Goal: Information Seeking & Learning: Understand process/instructions

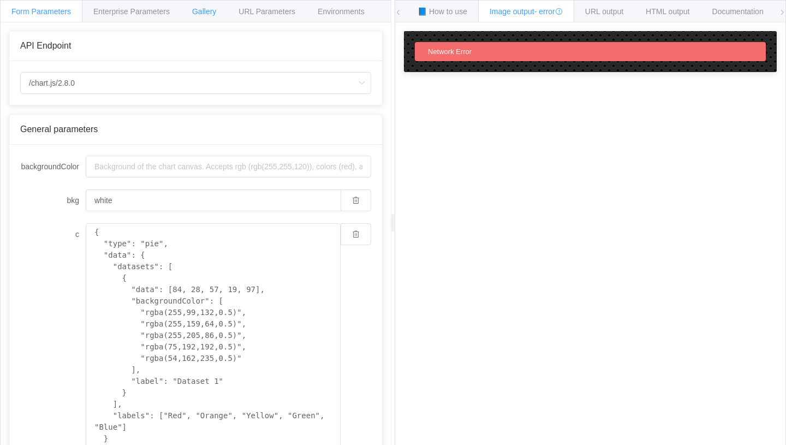
click at [211, 14] on span "Gallery" at bounding box center [204, 11] width 24 height 9
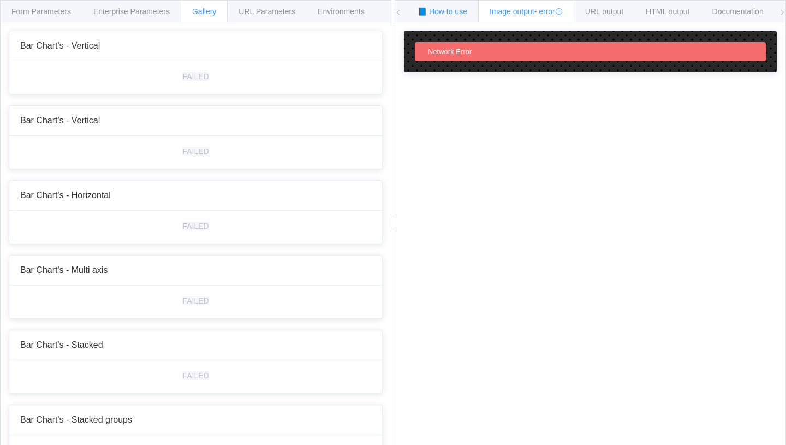
click at [462, 10] on span "📘 How to use" at bounding box center [443, 11] width 50 height 9
